Goal: Task Accomplishment & Management: Complete application form

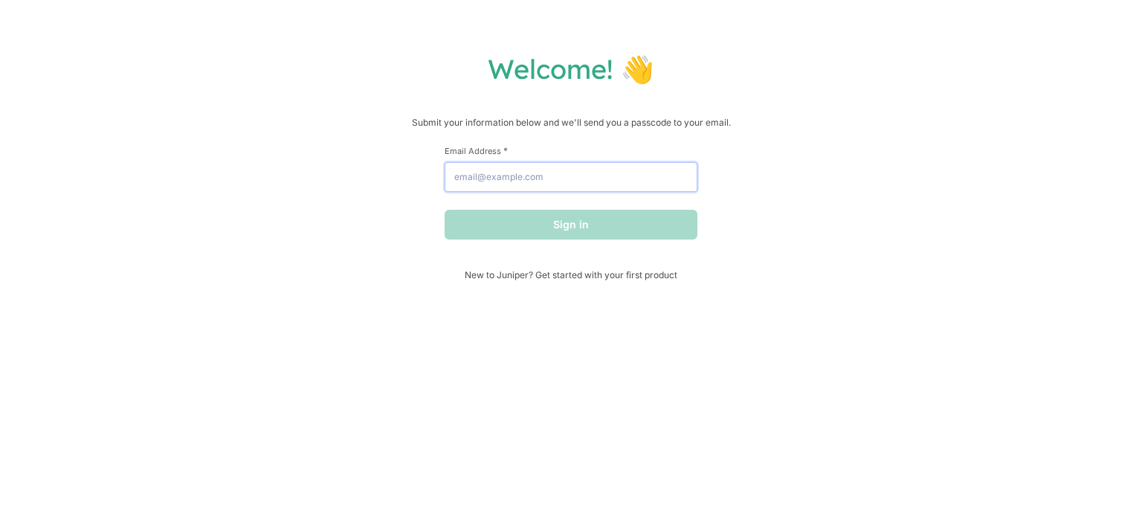
click at [590, 190] on input "Email Address *" at bounding box center [571, 177] width 253 height 30
click at [494, 172] on input "Email Address *" at bounding box center [571, 177] width 253 height 30
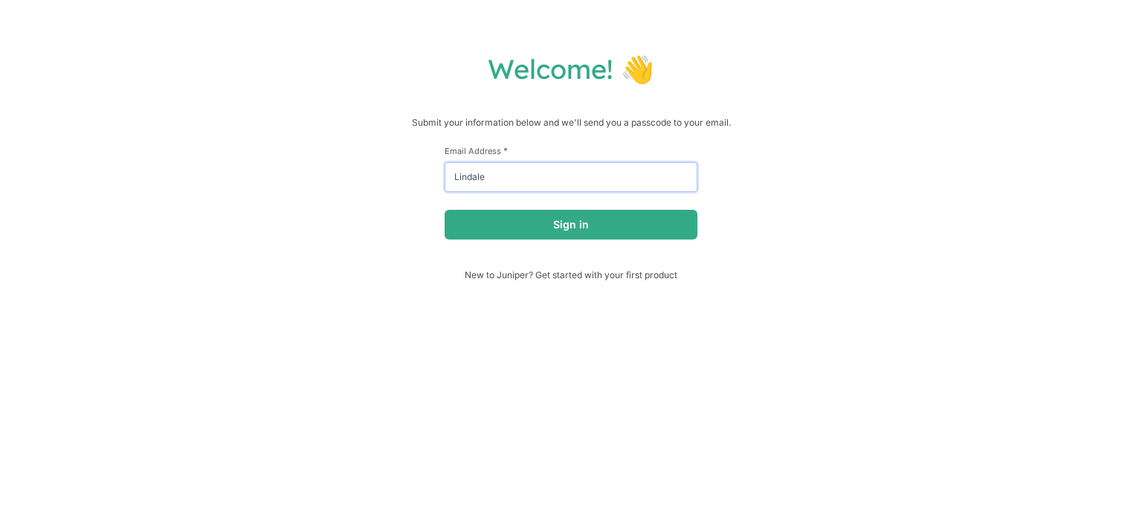
type input "[EMAIL_ADDRESS][DOMAIN_NAME]"
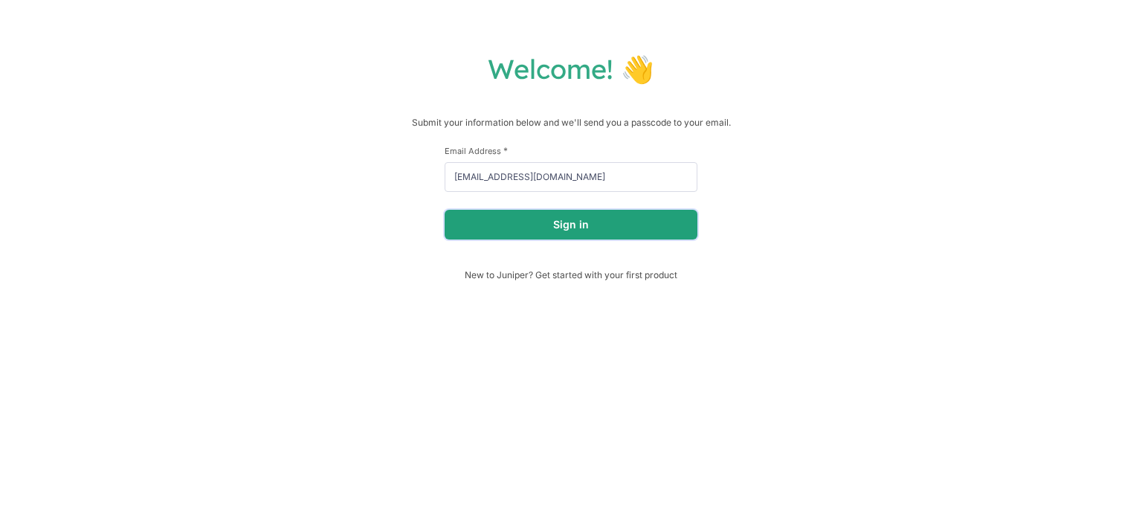
click at [593, 216] on button "Sign in" at bounding box center [571, 225] width 253 height 30
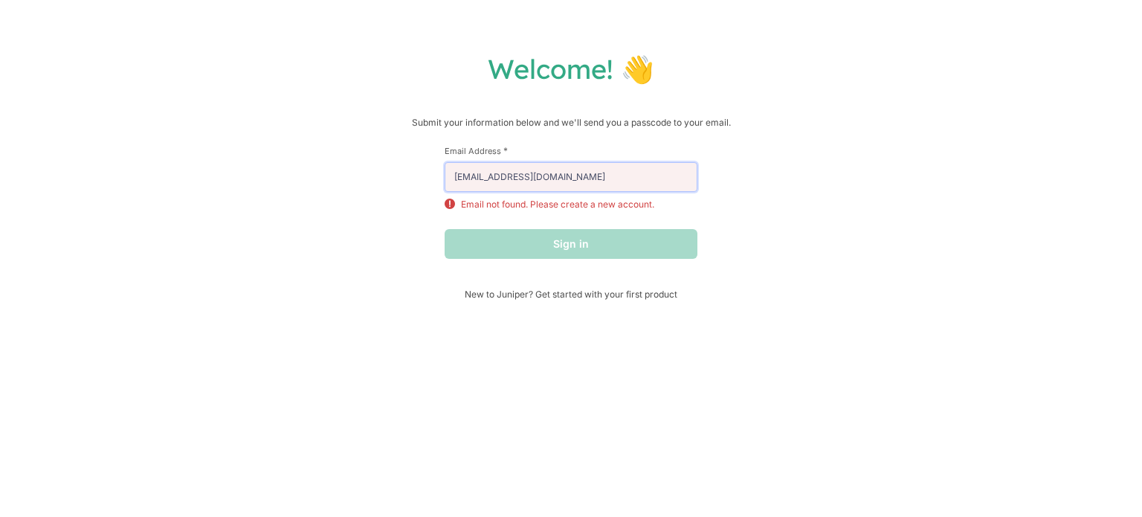
click at [577, 178] on input "[EMAIL_ADDRESS][DOMAIN_NAME]" at bounding box center [571, 177] width 253 height 30
click at [529, 341] on div "Welcome! 👋 Submit your information below and we'll send you a passcode to your …" at bounding box center [571, 258] width 1142 height 517
click at [555, 294] on span "New to Juniper? Get started with your first product" at bounding box center [571, 293] width 253 height 11
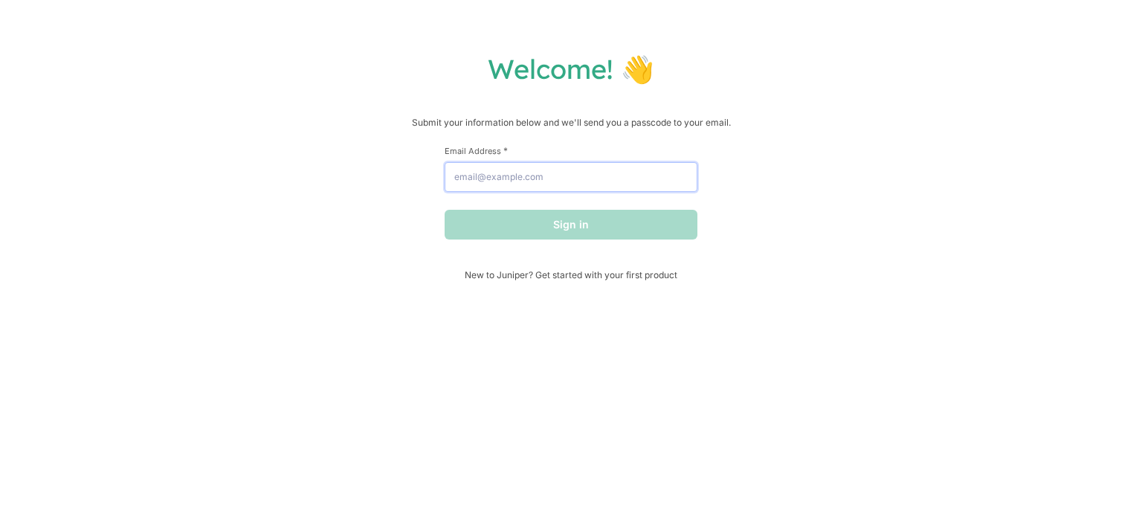
click at [610, 178] on input "Email Address *" at bounding box center [571, 177] width 253 height 30
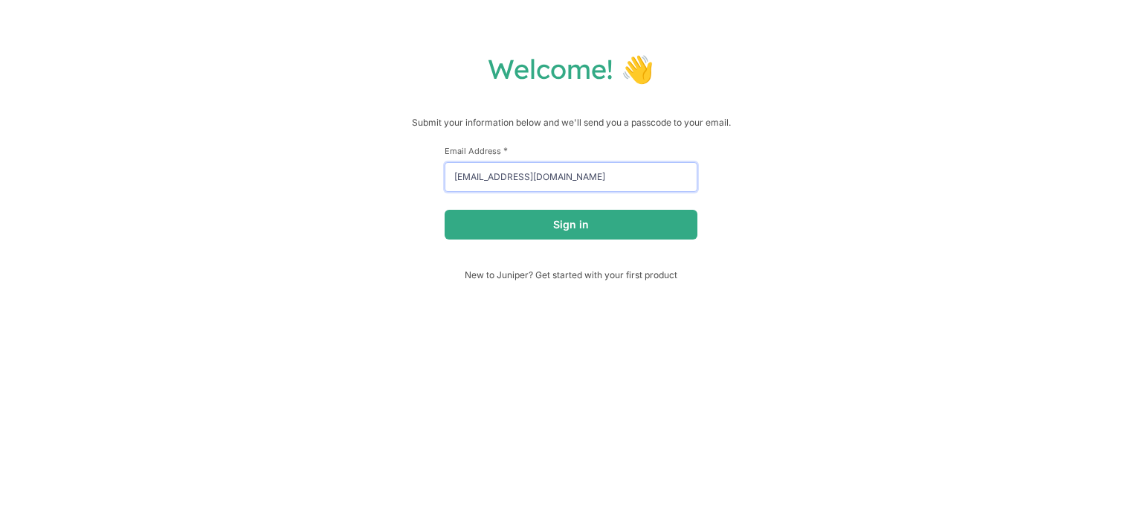
click at [532, 176] on input "Lindale716@gmailc.com" at bounding box center [571, 177] width 253 height 30
click at [535, 178] on input "Lindale716@gmailc.com" at bounding box center [571, 177] width 253 height 30
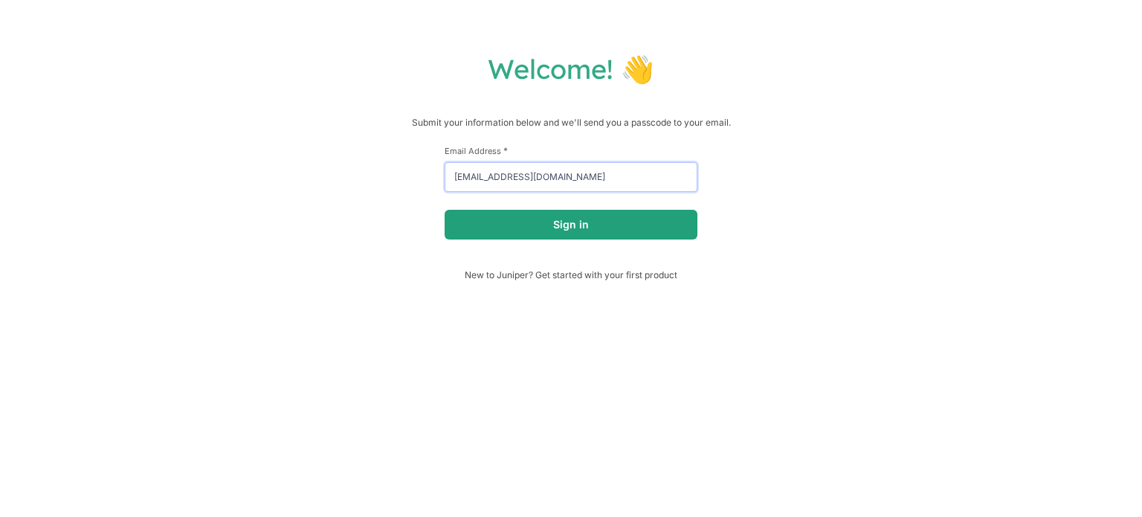
type input "Lindale716@gmail.com"
click at [553, 236] on button "Sign in" at bounding box center [571, 225] width 253 height 30
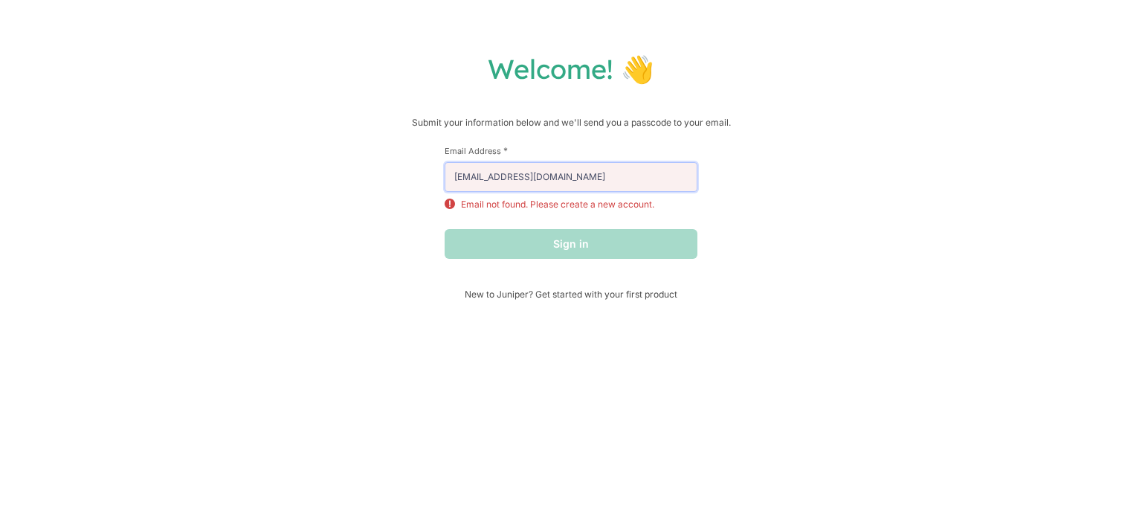
drag, startPoint x: 577, startPoint y: 180, endPoint x: 210, endPoint y: 219, distance: 368.6
click at [197, 219] on div "Welcome! 👋 Submit your information below and we'll send you a passcode to your …" at bounding box center [571, 176] width 1112 height 248
click at [782, 267] on div "Welcome! 👋 Submit your information below and we'll send you a passcode to your …" at bounding box center [571, 176] width 1112 height 248
click at [506, 292] on span "New to Juniper? Get started with your first product" at bounding box center [571, 293] width 253 height 11
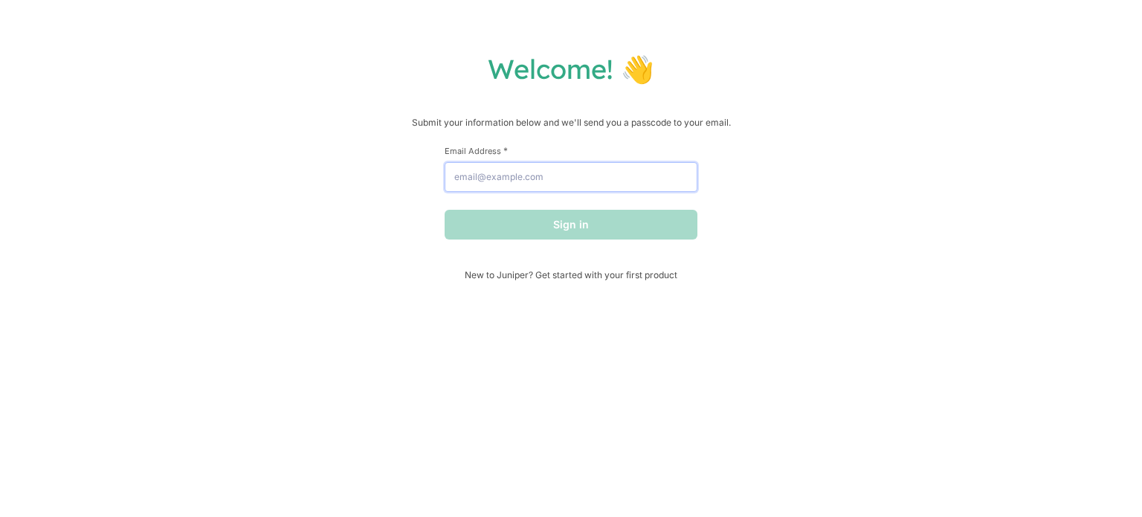
click at [556, 187] on input "Email Address *" at bounding box center [571, 177] width 253 height 30
click at [436, 303] on div "Welcome! 👋 Submit your information below and we'll send you a passcode to your …" at bounding box center [571, 258] width 1142 height 517
click at [541, 273] on span "New to Juniper? Get started with your first product" at bounding box center [571, 274] width 253 height 11
